Goal: Task Accomplishment & Management: Manage account settings

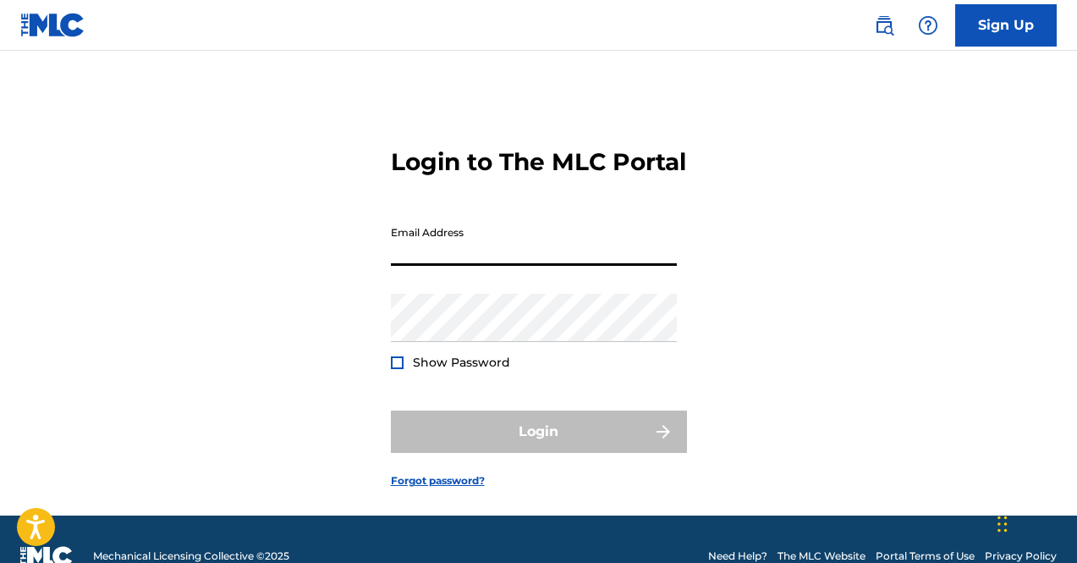
click at [577, 266] on input "Email Address" at bounding box center [534, 241] width 286 height 48
type input "[EMAIL_ADDRESS][DOMAIN_NAME]"
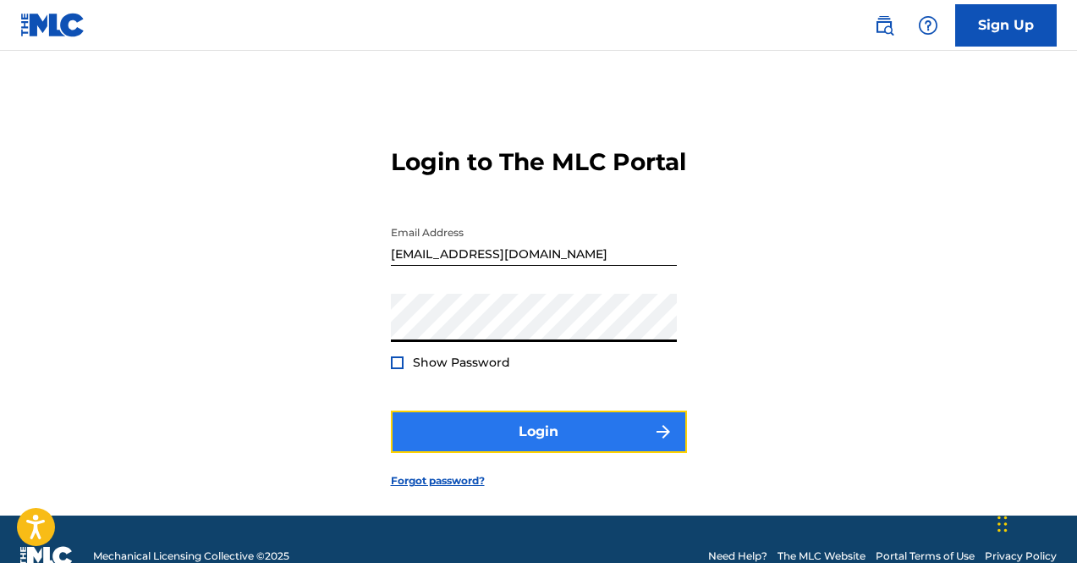
click at [519, 444] on button "Login" at bounding box center [539, 431] width 296 height 42
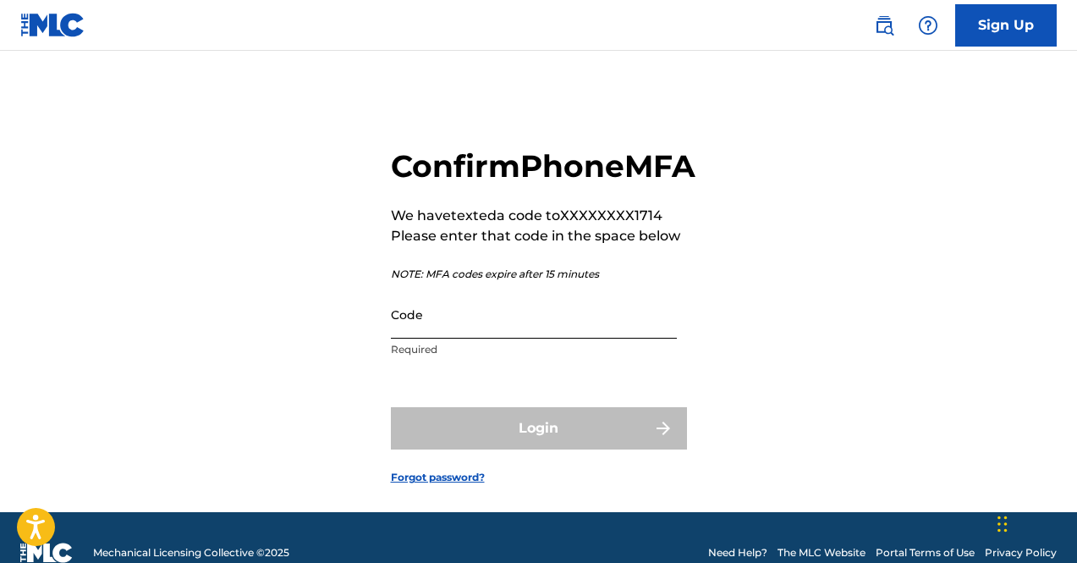
click at [488, 338] on input "Code" at bounding box center [534, 314] width 286 height 48
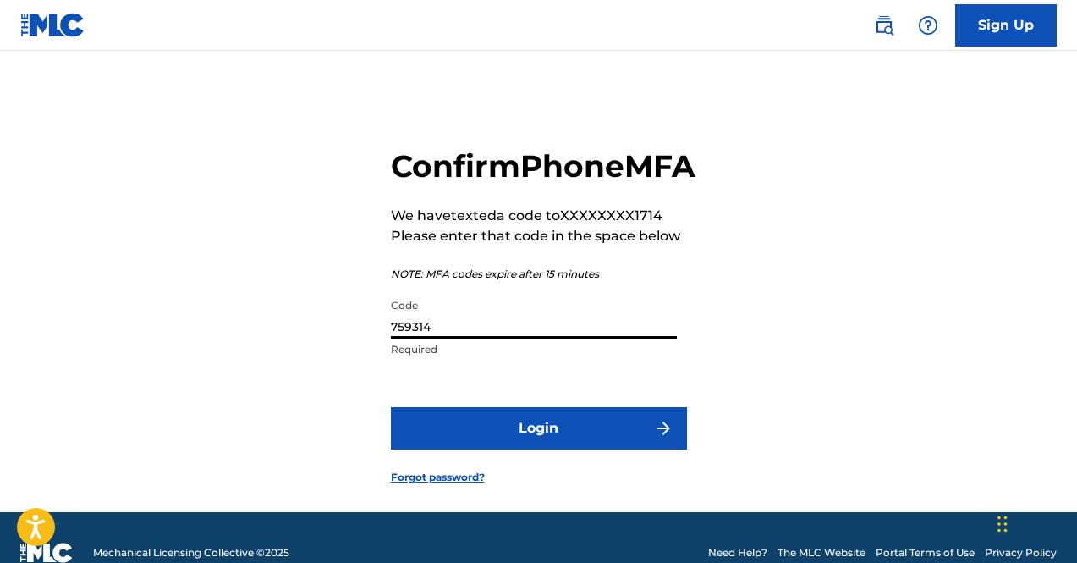
type input "759314"
click at [391, 407] on button "Login" at bounding box center [539, 428] width 296 height 42
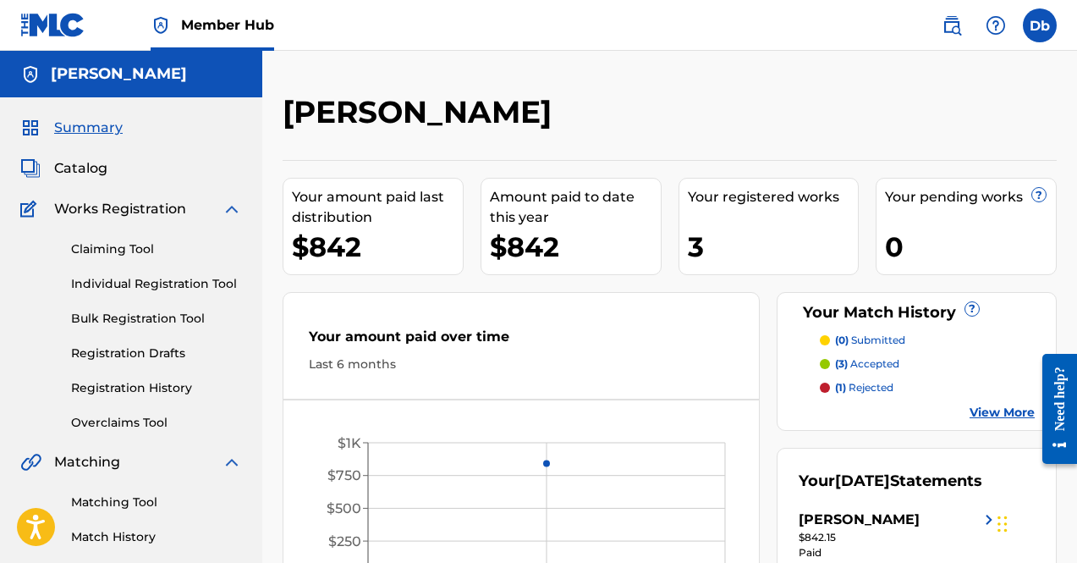
click at [677, 229] on div "Your amount paid last distribution $842 Amount paid to date this year $842 Your…" at bounding box center [670, 386] width 774 height 453
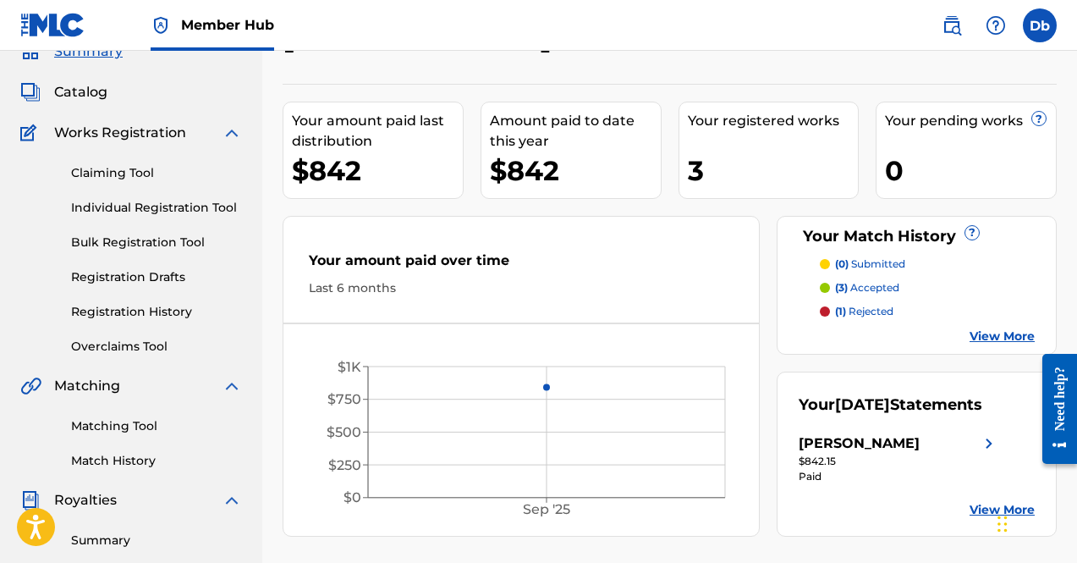
scroll to position [77, 0]
click at [132, 432] on link "Matching Tool" at bounding box center [156, 425] width 171 height 18
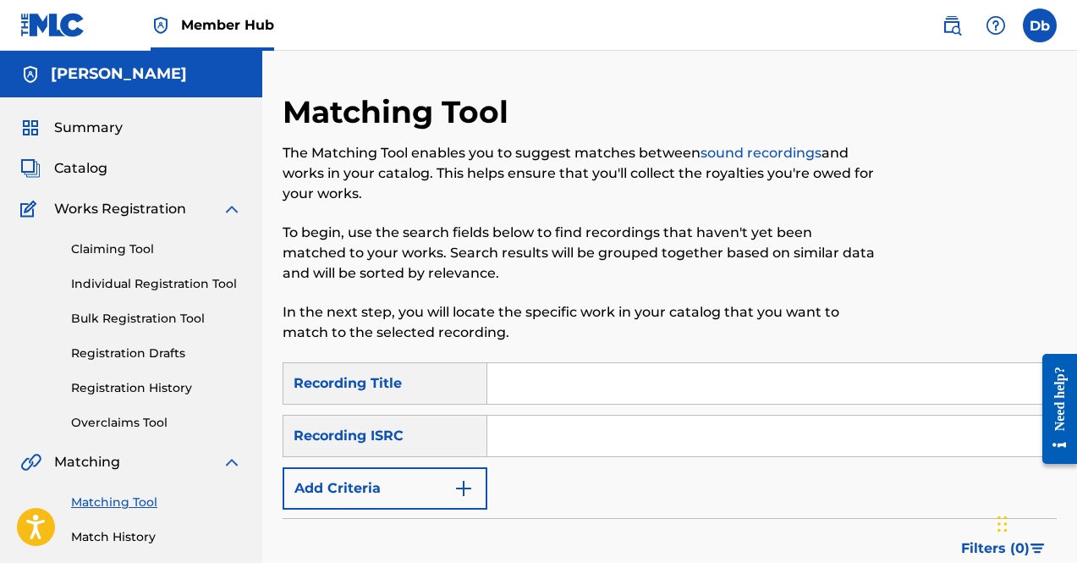
click at [133, 556] on div "Summary Catalog Works Registration Claiming Tool Individual Registration Tool B…" at bounding box center [131, 532] width 262 height 871
click at [129, 547] on div "Summary Catalog Works Registration Claiming Tool Individual Registration Tool B…" at bounding box center [131, 532] width 262 height 871
click at [126, 508] on link "Matching Tool" at bounding box center [156, 502] width 171 height 18
click at [131, 532] on link "Match History" at bounding box center [156, 537] width 171 height 18
